Goal: Information Seeking & Learning: Find specific fact

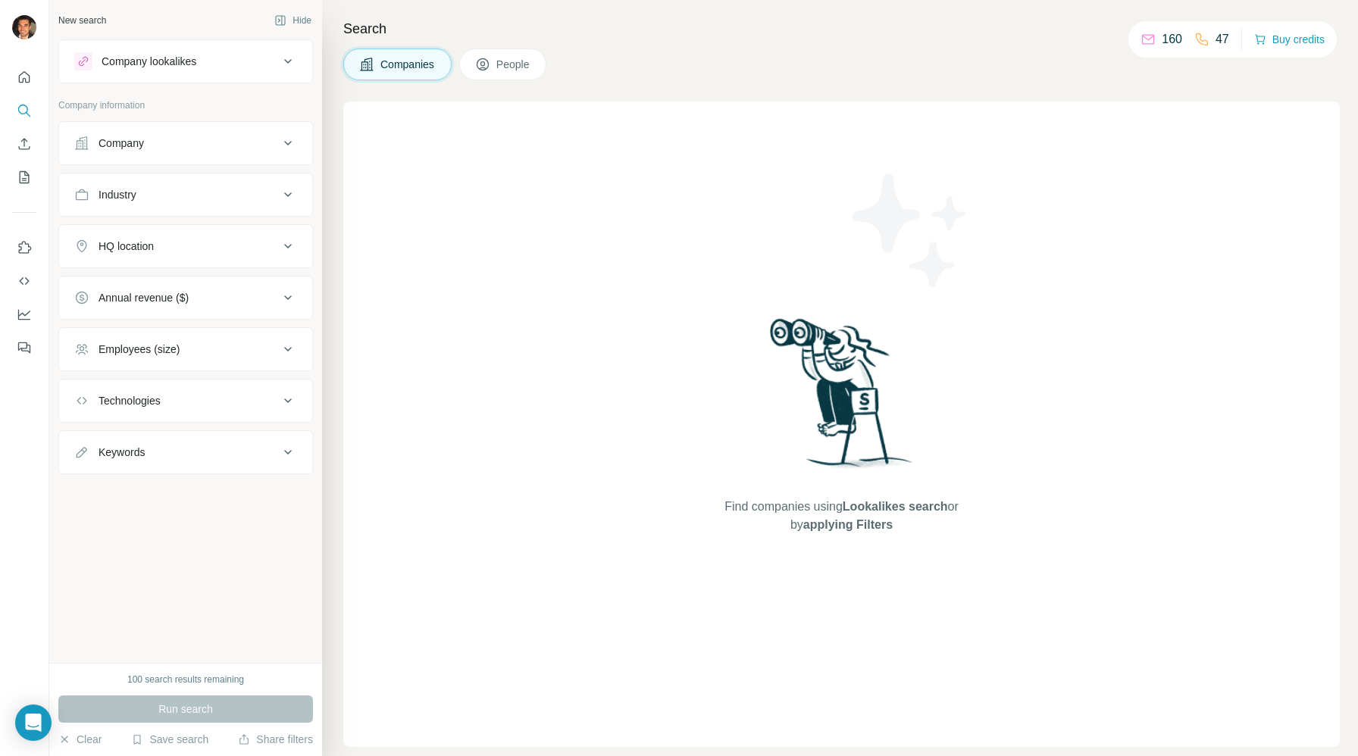
click at [522, 63] on span "People" at bounding box center [513, 64] width 35 height 15
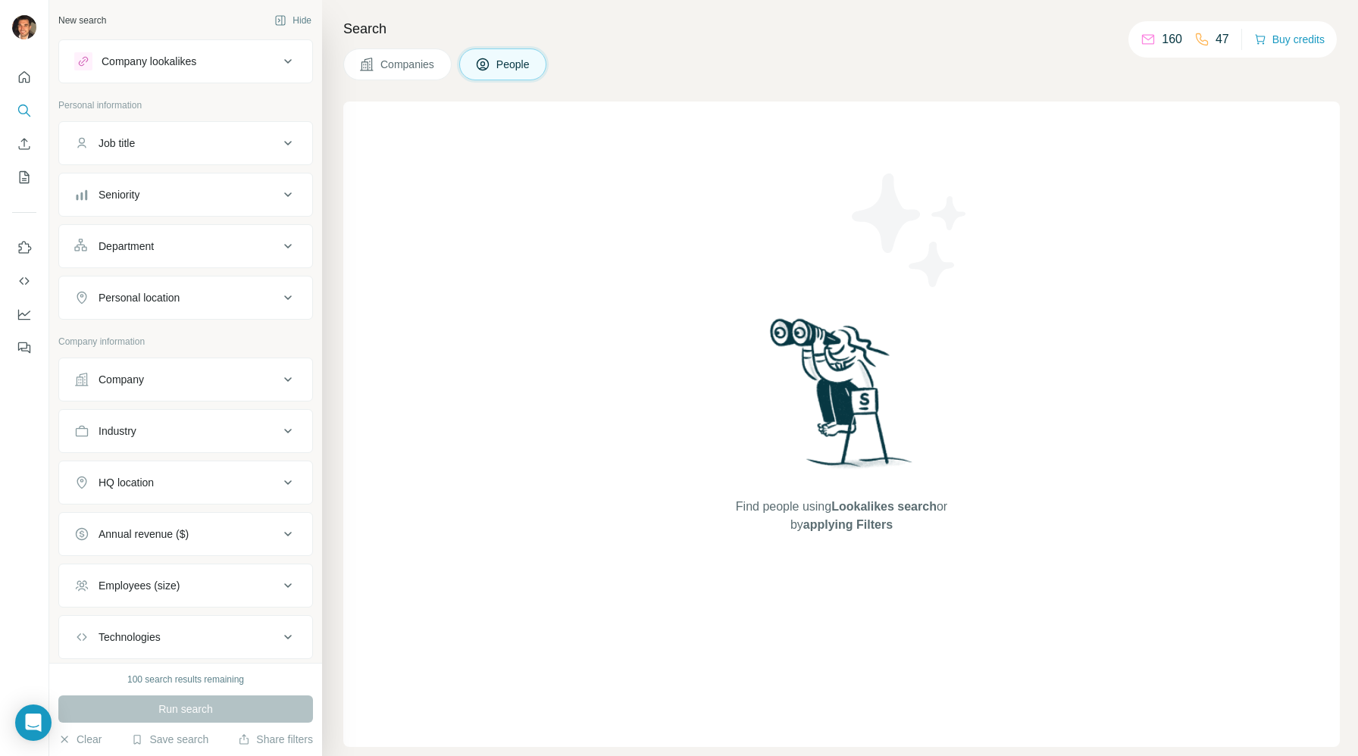
click at [169, 144] on div "Job title" at bounding box center [176, 143] width 205 height 15
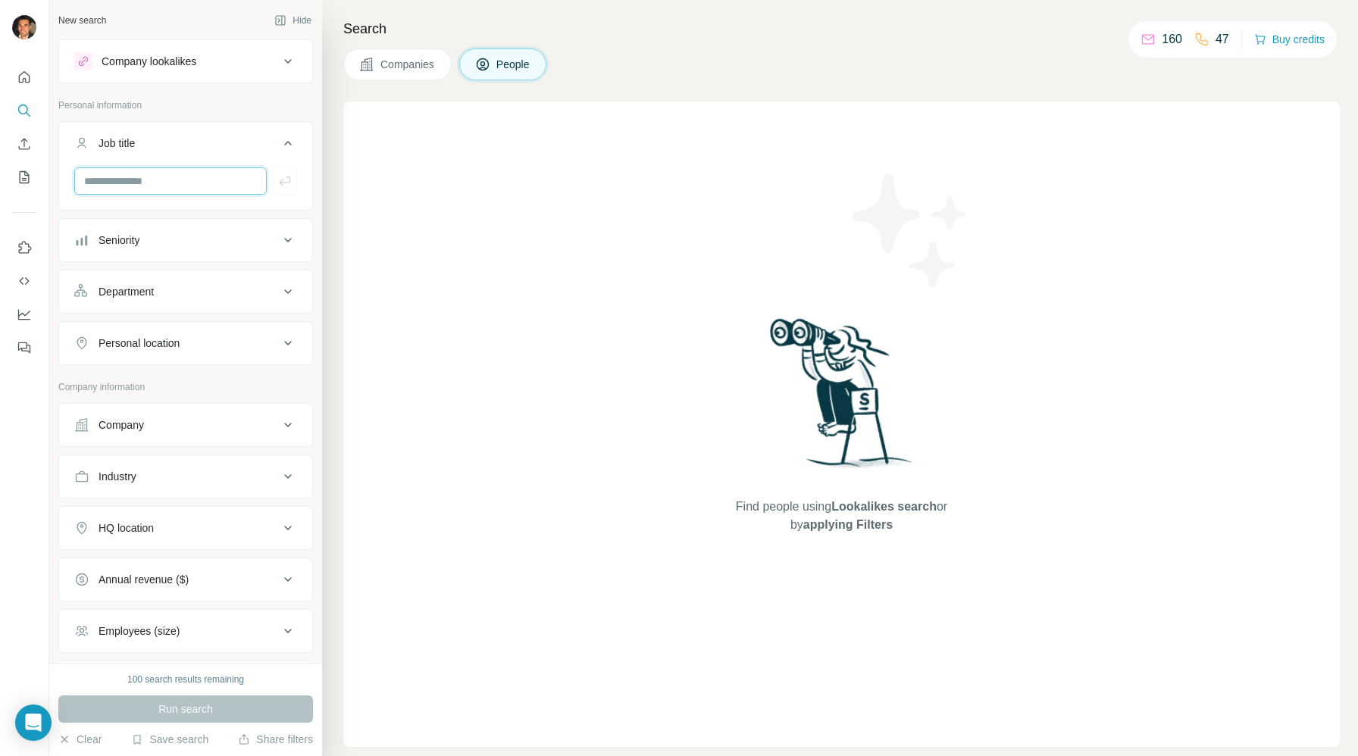
click at [195, 184] on input "text" at bounding box center [170, 180] width 192 height 27
paste input "**********"
type input "**********"
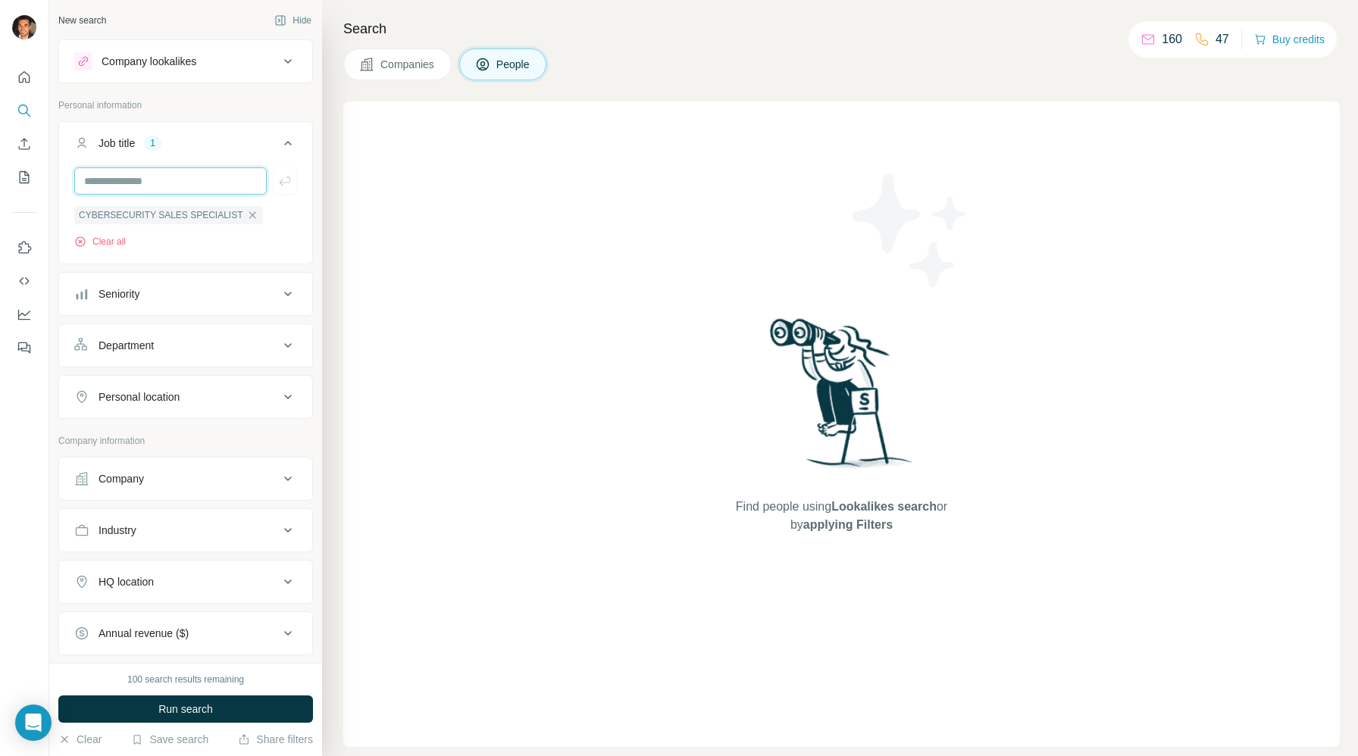
scroll to position [0, 0]
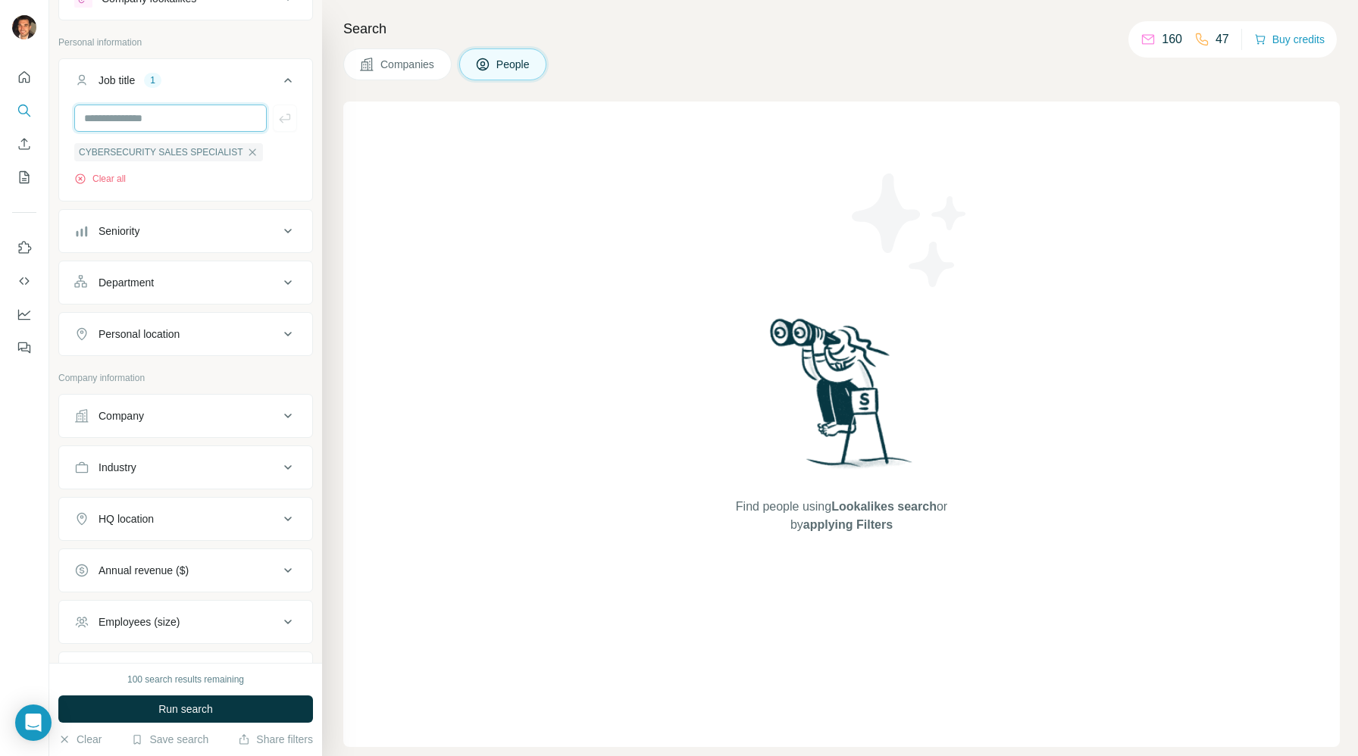
scroll to position [66, 0]
click at [155, 336] on div "Personal location" at bounding box center [138, 330] width 81 height 15
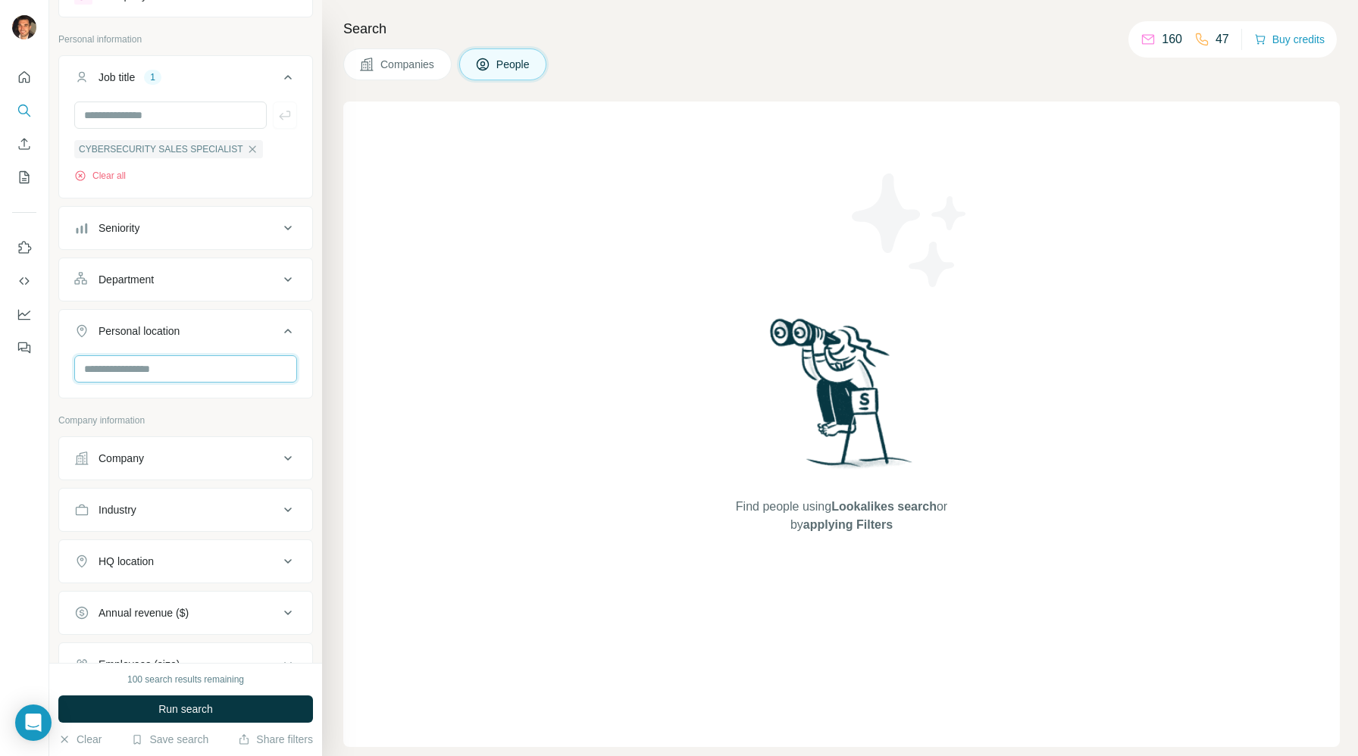
click at [155, 371] on input "text" at bounding box center [185, 368] width 223 height 27
type input "****"
click at [216, 399] on div "🇮🇹 [GEOGRAPHIC_DATA]" at bounding box center [185, 417] width 215 height 55
click at [241, 410] on div "🇮🇹 [GEOGRAPHIC_DATA]" at bounding box center [185, 410] width 197 height 18
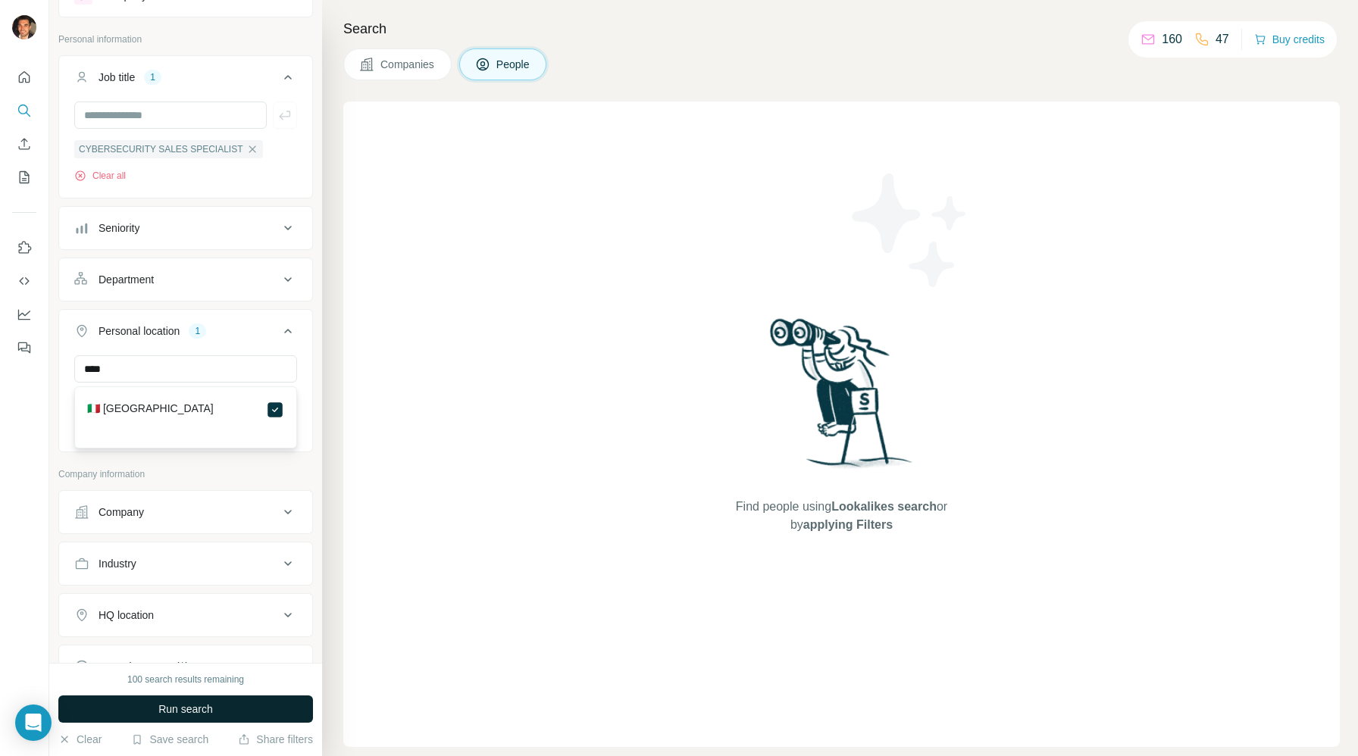
click at [244, 708] on button "Run search" at bounding box center [185, 708] width 255 height 27
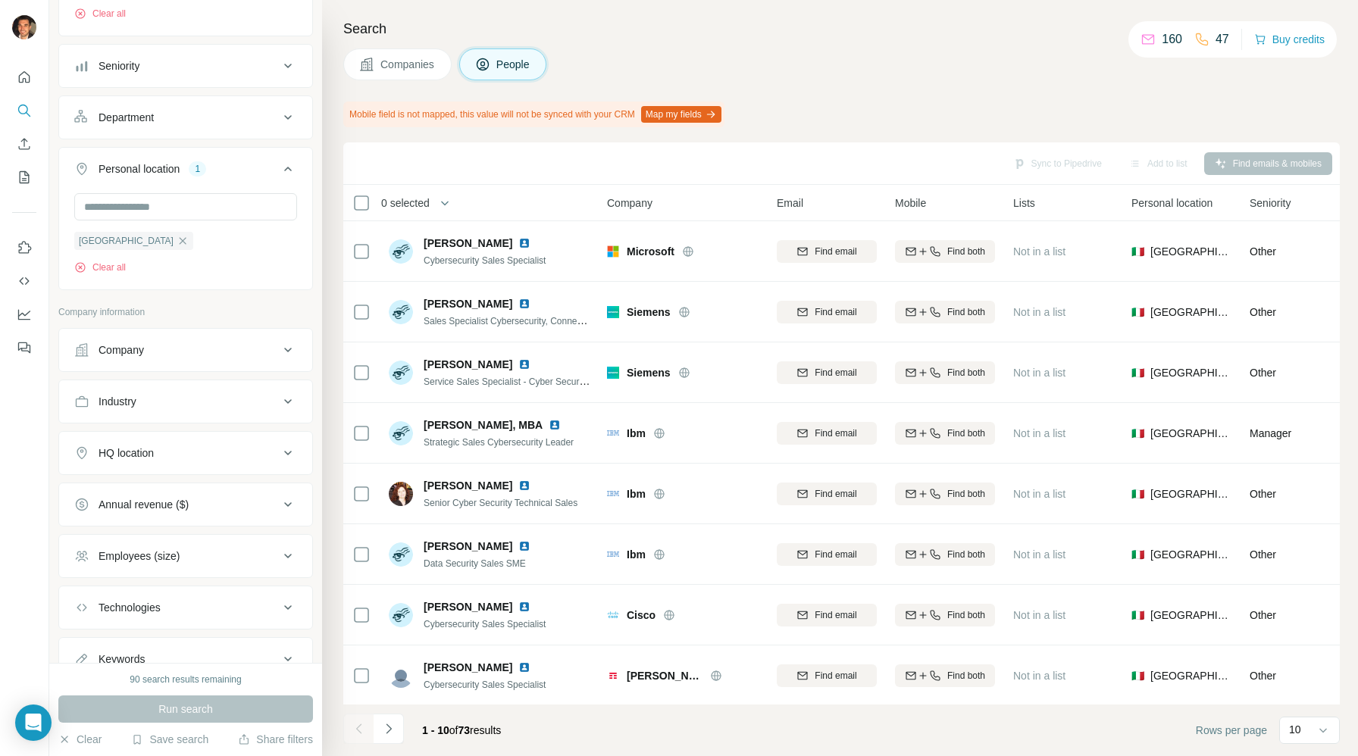
scroll to position [239, 0]
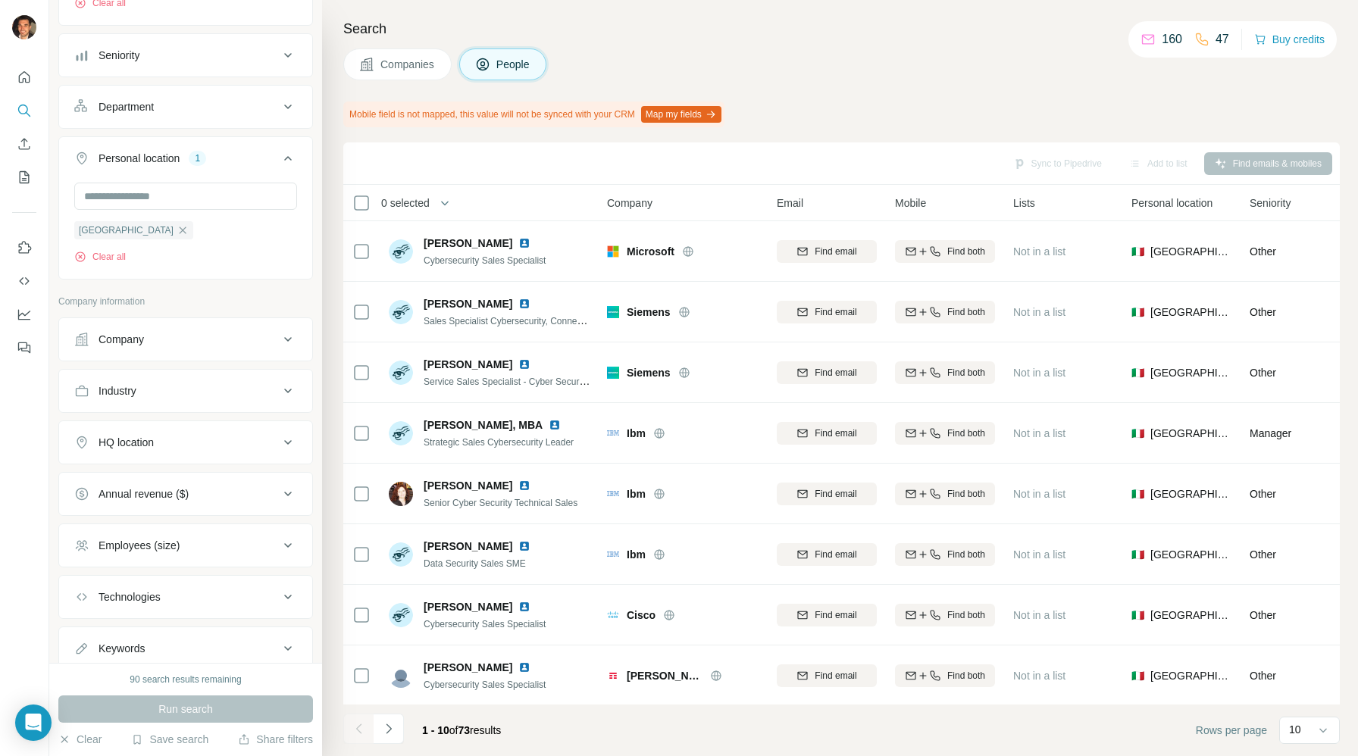
click at [221, 451] on button "HQ location" at bounding box center [185, 442] width 253 height 36
click at [210, 487] on input "text" at bounding box center [185, 480] width 223 height 27
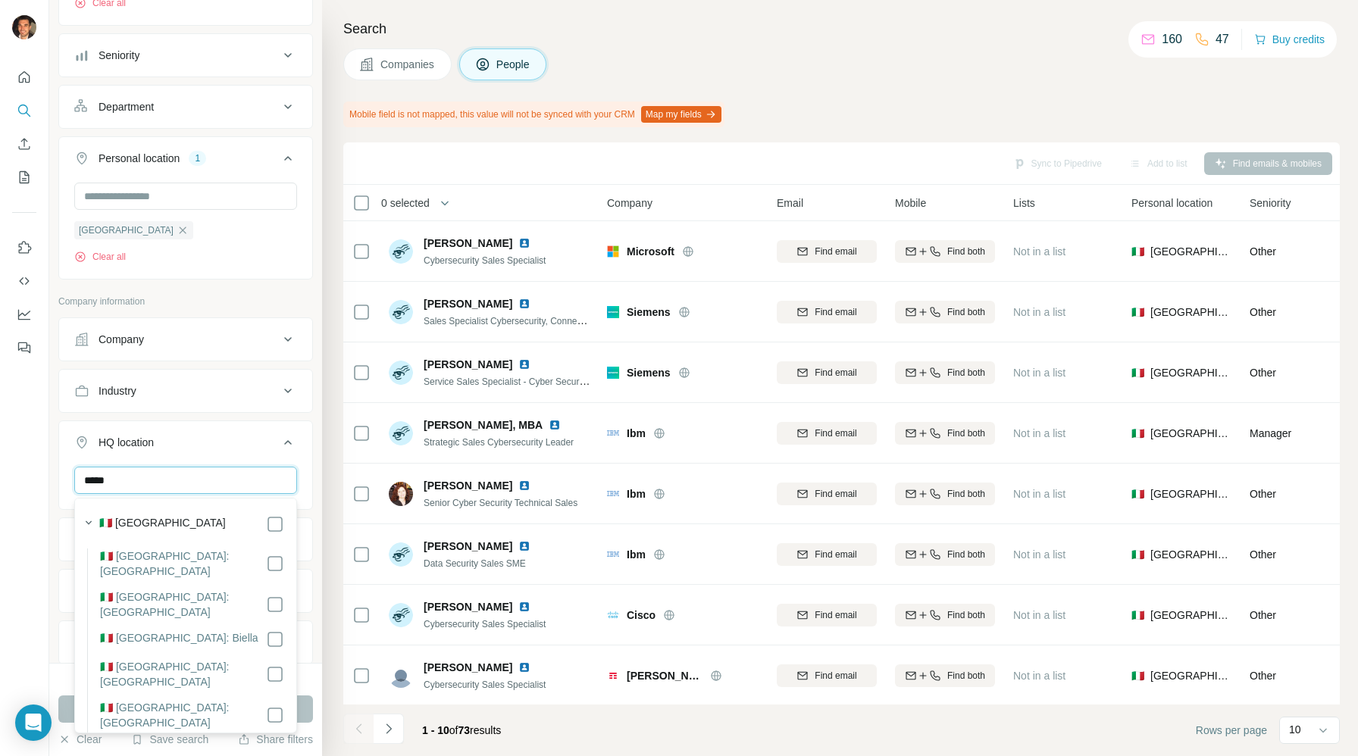
type input "*****"
click at [172, 532] on div "🇮🇹 [GEOGRAPHIC_DATA]" at bounding box center [191, 524] width 185 height 18
click at [328, 530] on div "Search Companies People Mobile field is not mapped, this value will not be sync…" at bounding box center [840, 378] width 1036 height 756
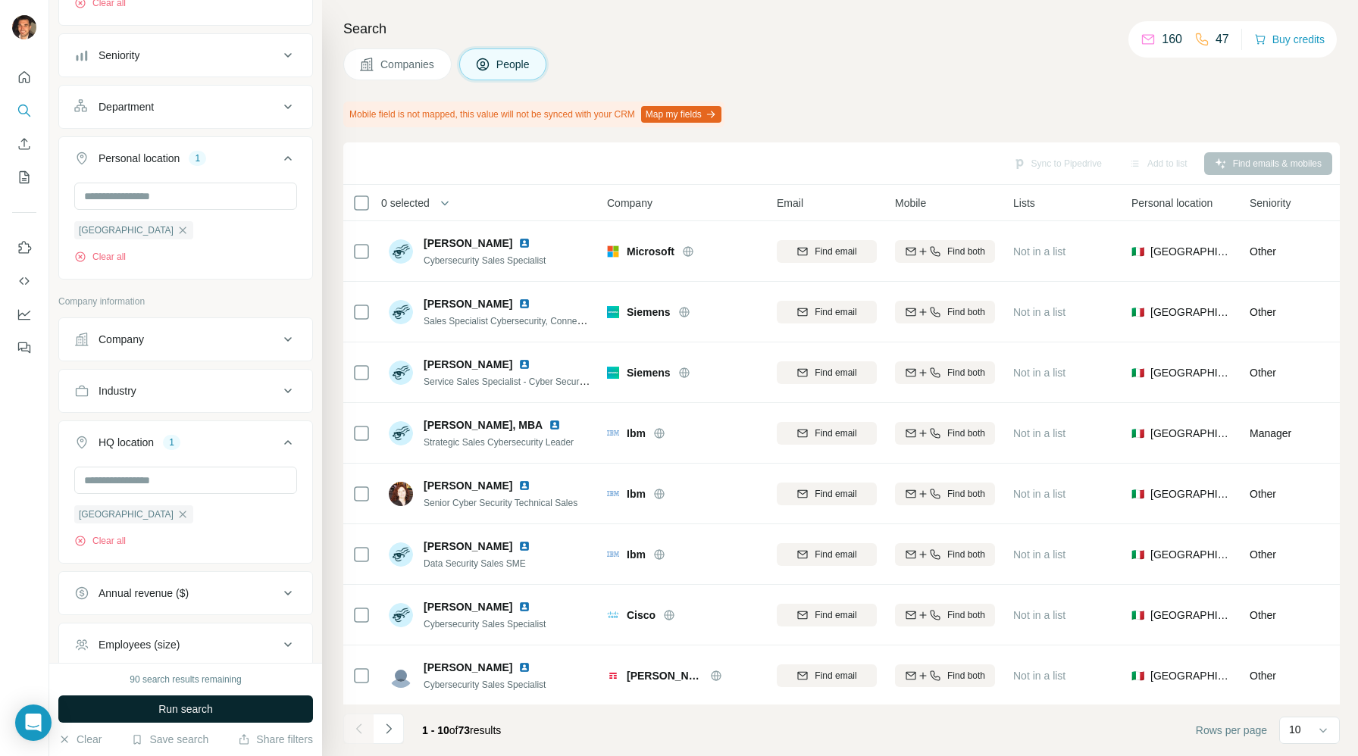
click at [277, 709] on button "Run search" at bounding box center [185, 708] width 255 height 27
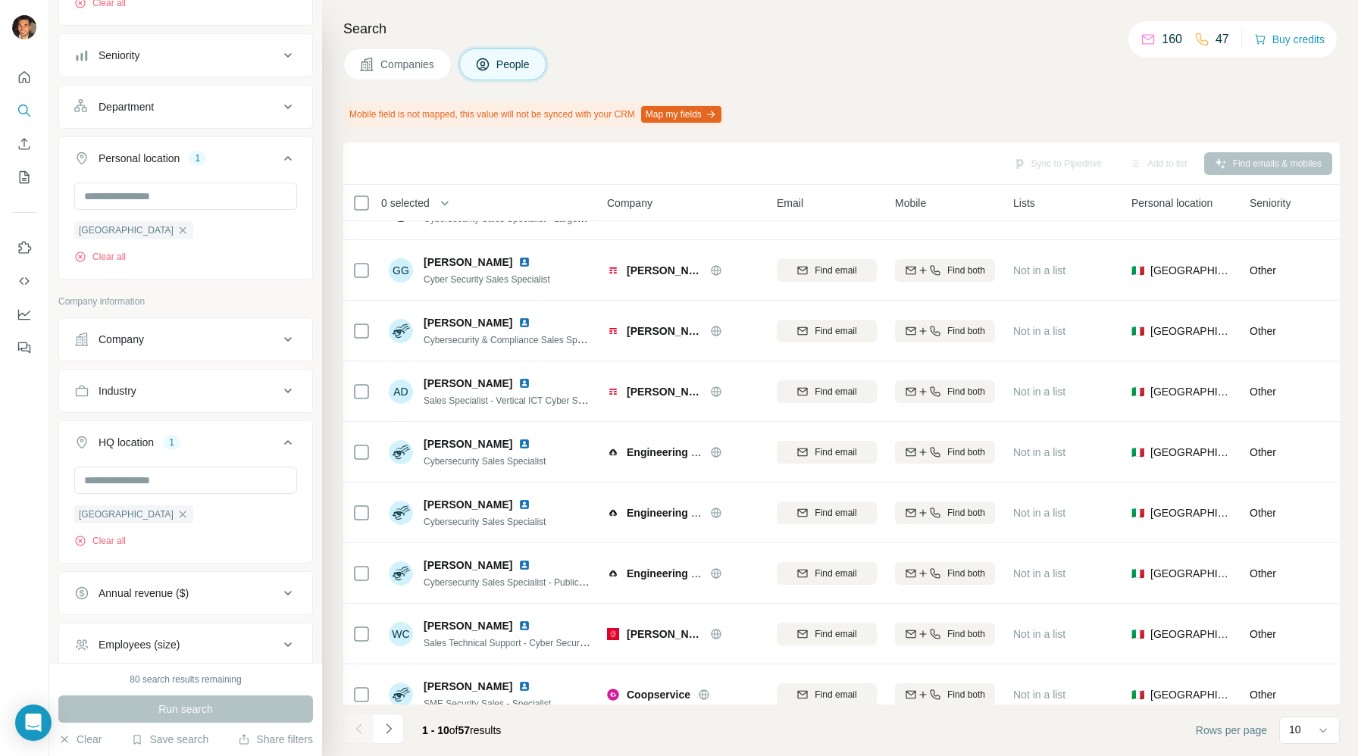
scroll to position [123, 0]
